Goal: Task Accomplishment & Management: Manage account settings

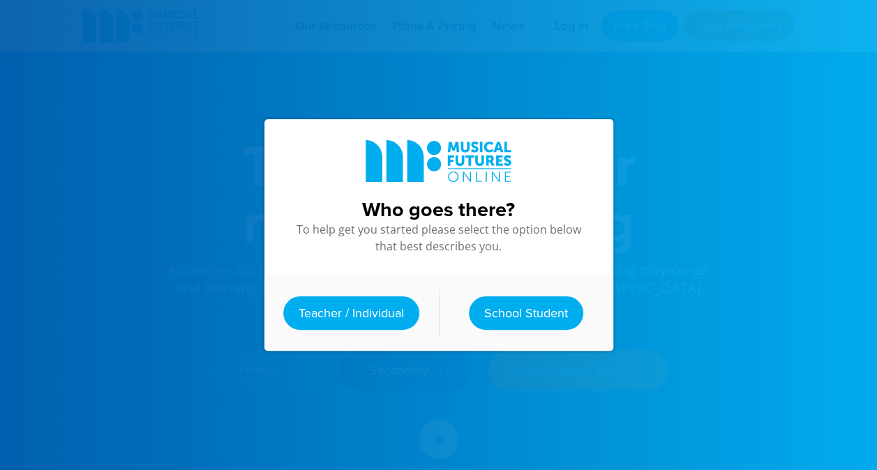
click at [652, 25] on div at bounding box center [438, 235] width 877 height 470
click at [366, 313] on link "Teacher / Individual" at bounding box center [351, 312] width 136 height 33
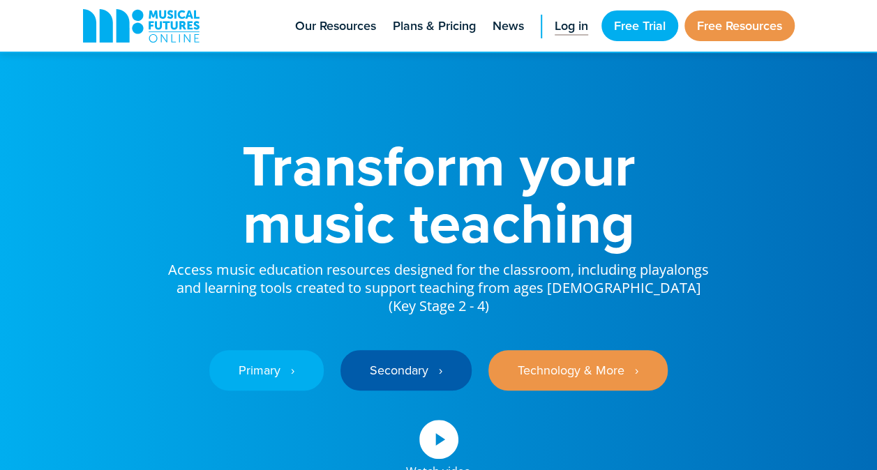
click at [564, 34] on span "Log in" at bounding box center [571, 26] width 33 height 19
